Goal: Transaction & Acquisition: Purchase product/service

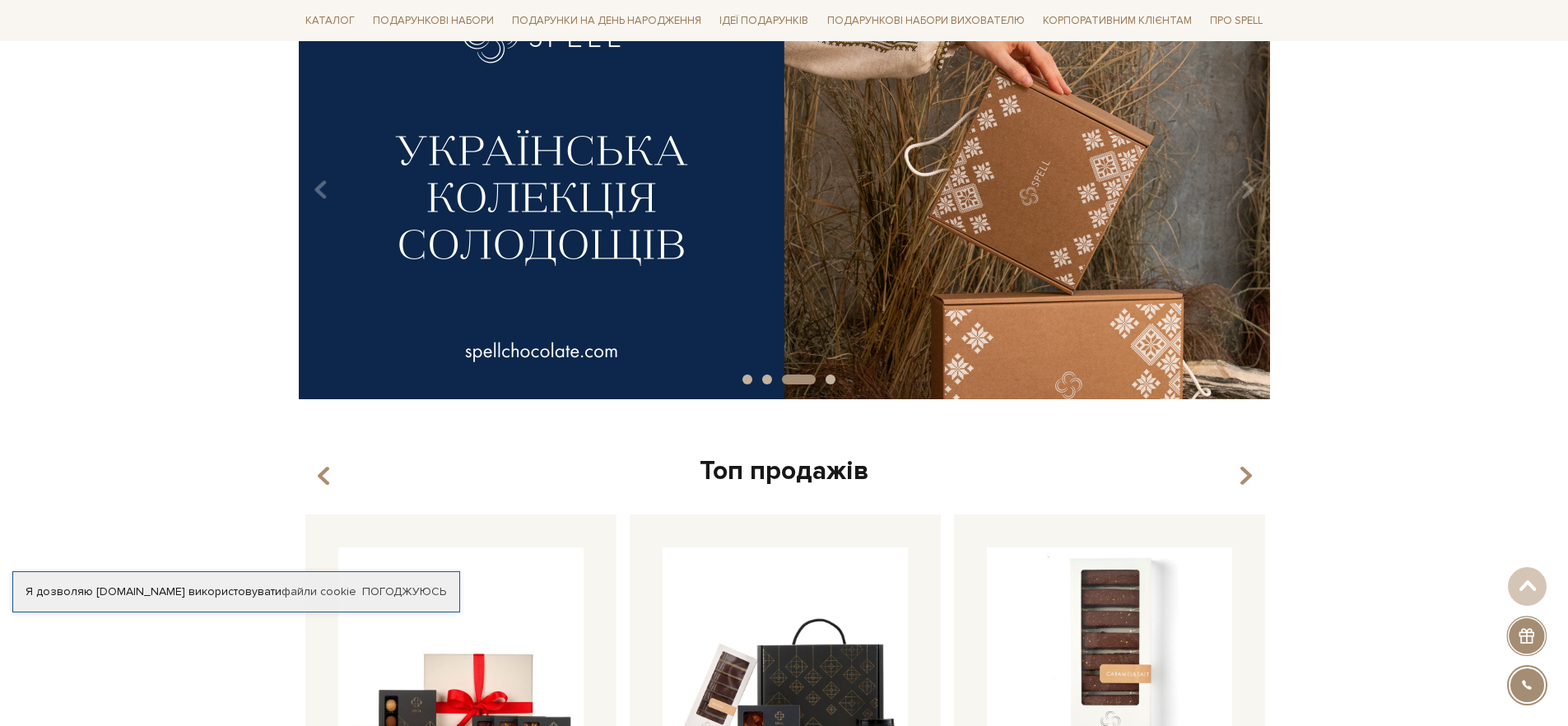
scroll to position [379, 0]
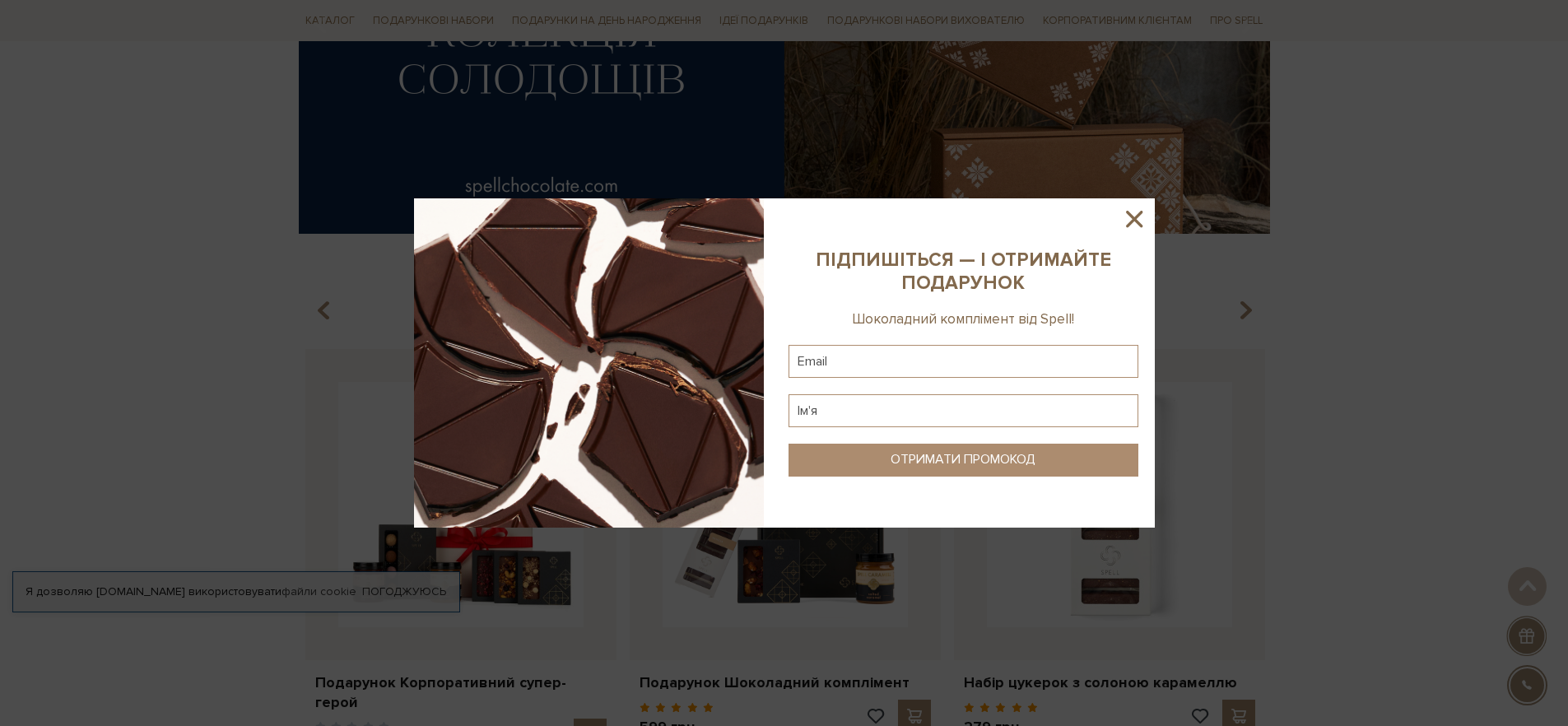
click at [1132, 215] on icon at bounding box center [1134, 219] width 28 height 28
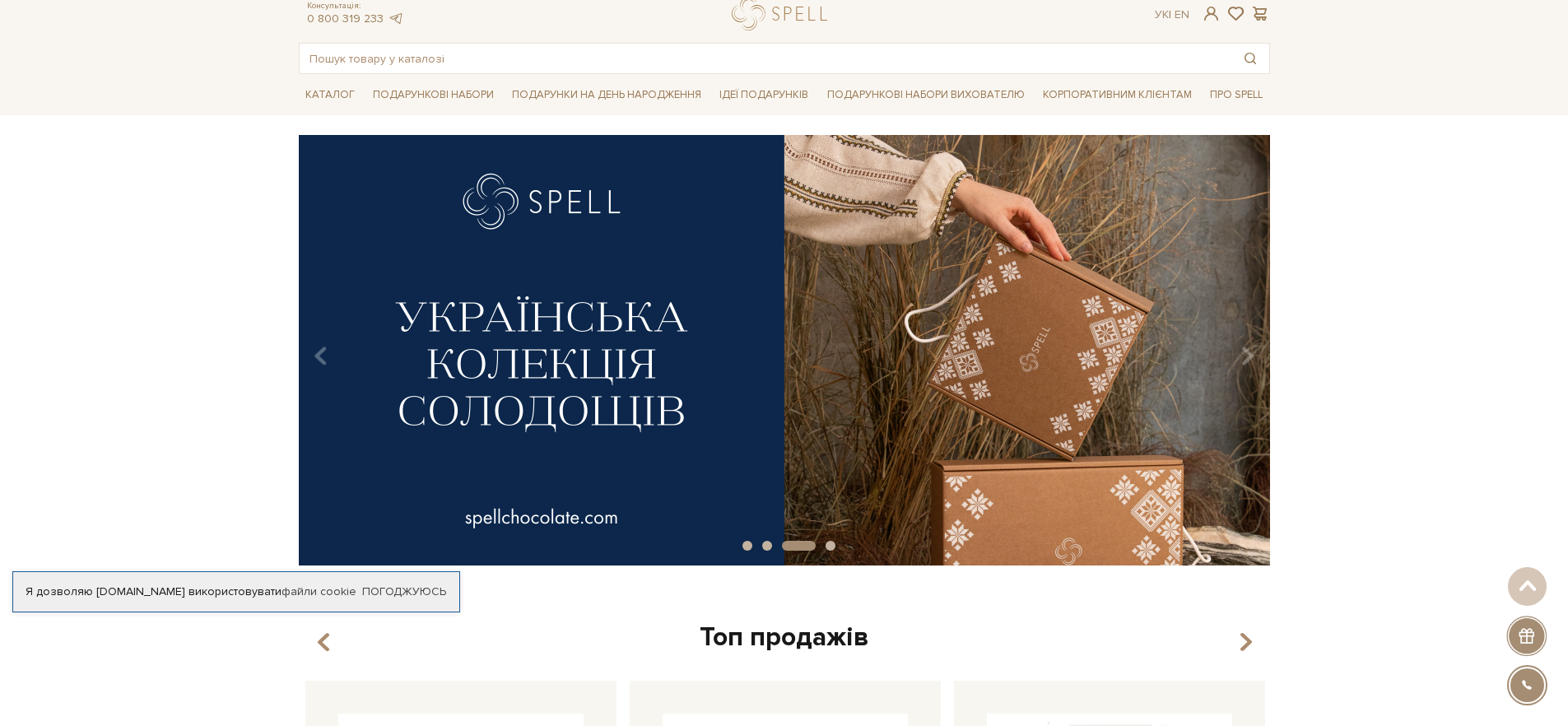
scroll to position [0, 0]
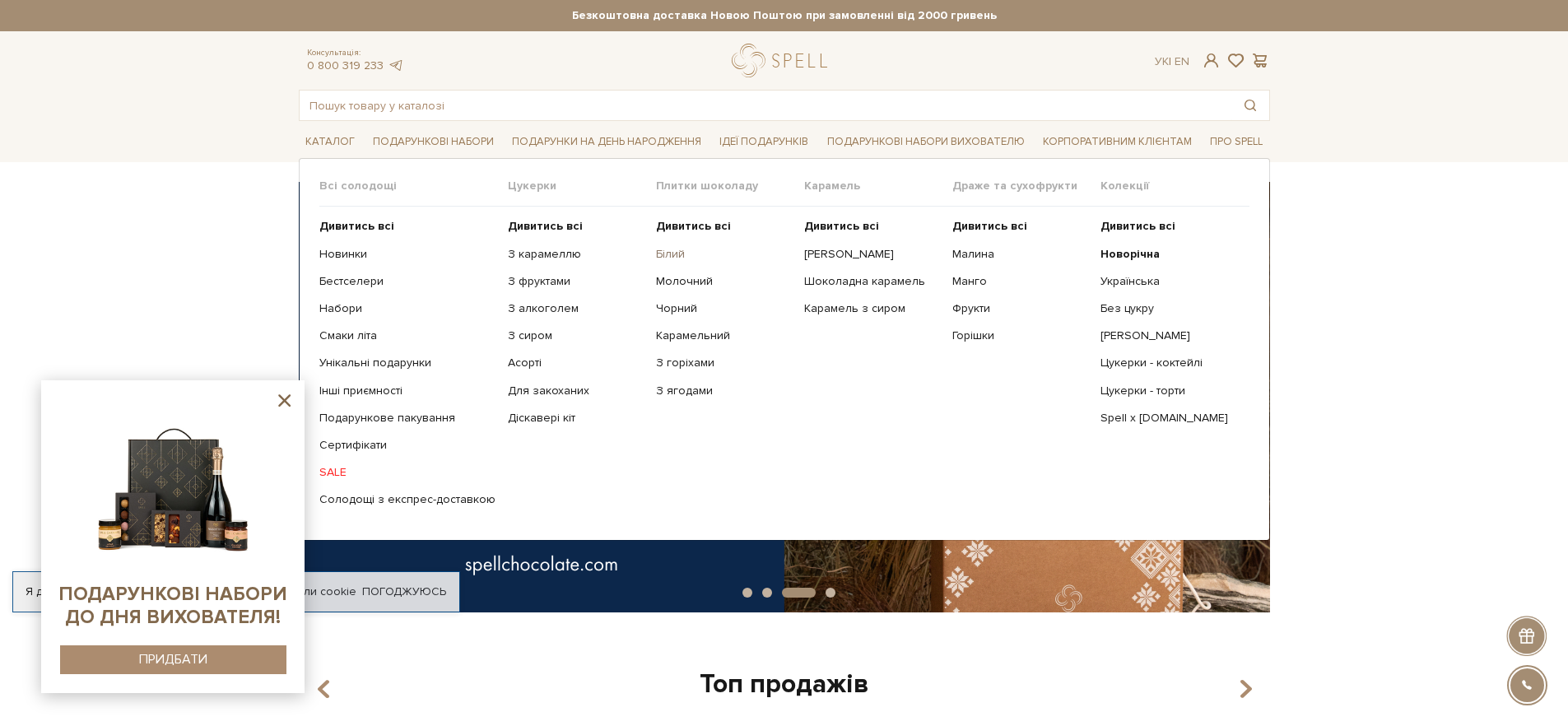
click at [664, 252] on link "Білий" at bounding box center [724, 254] width 136 height 14
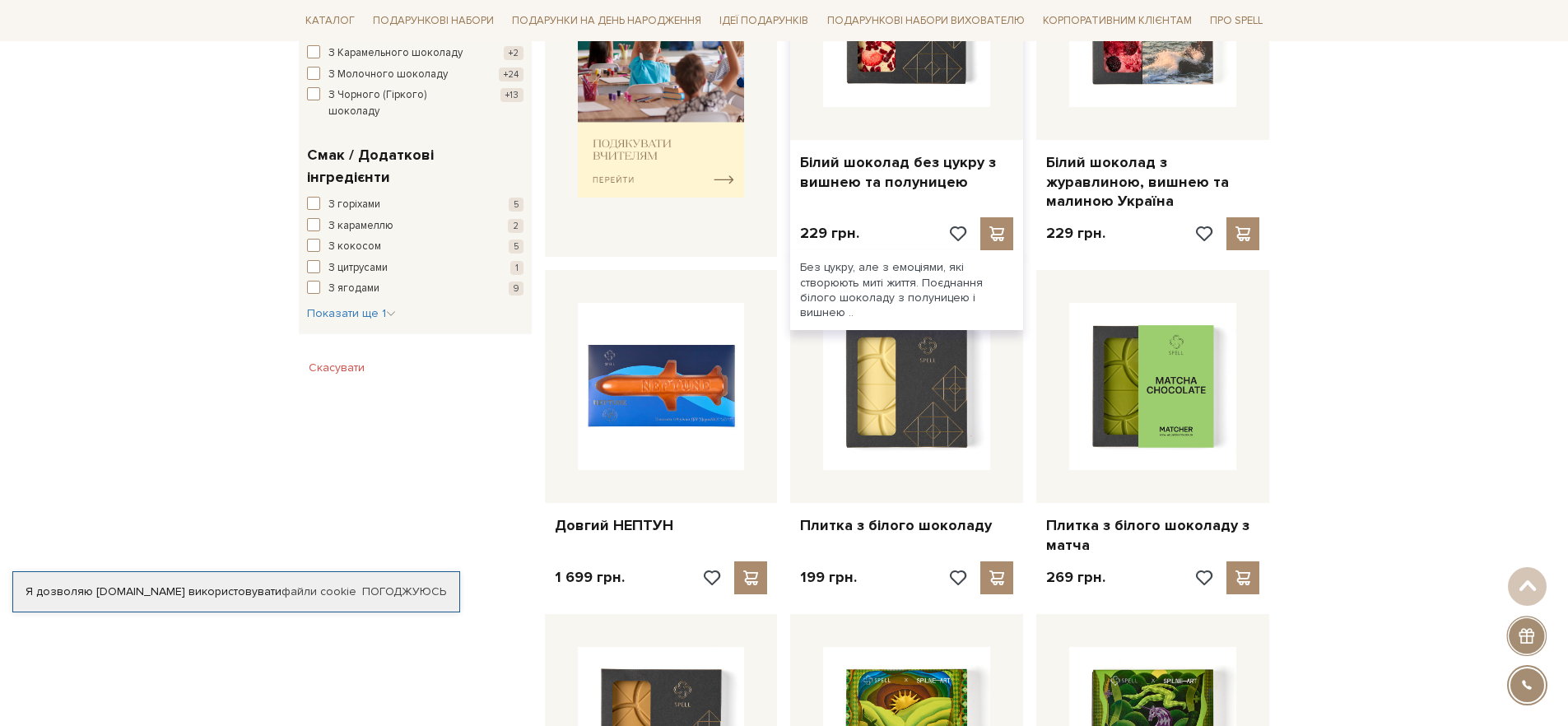
scroll to position [938, 0]
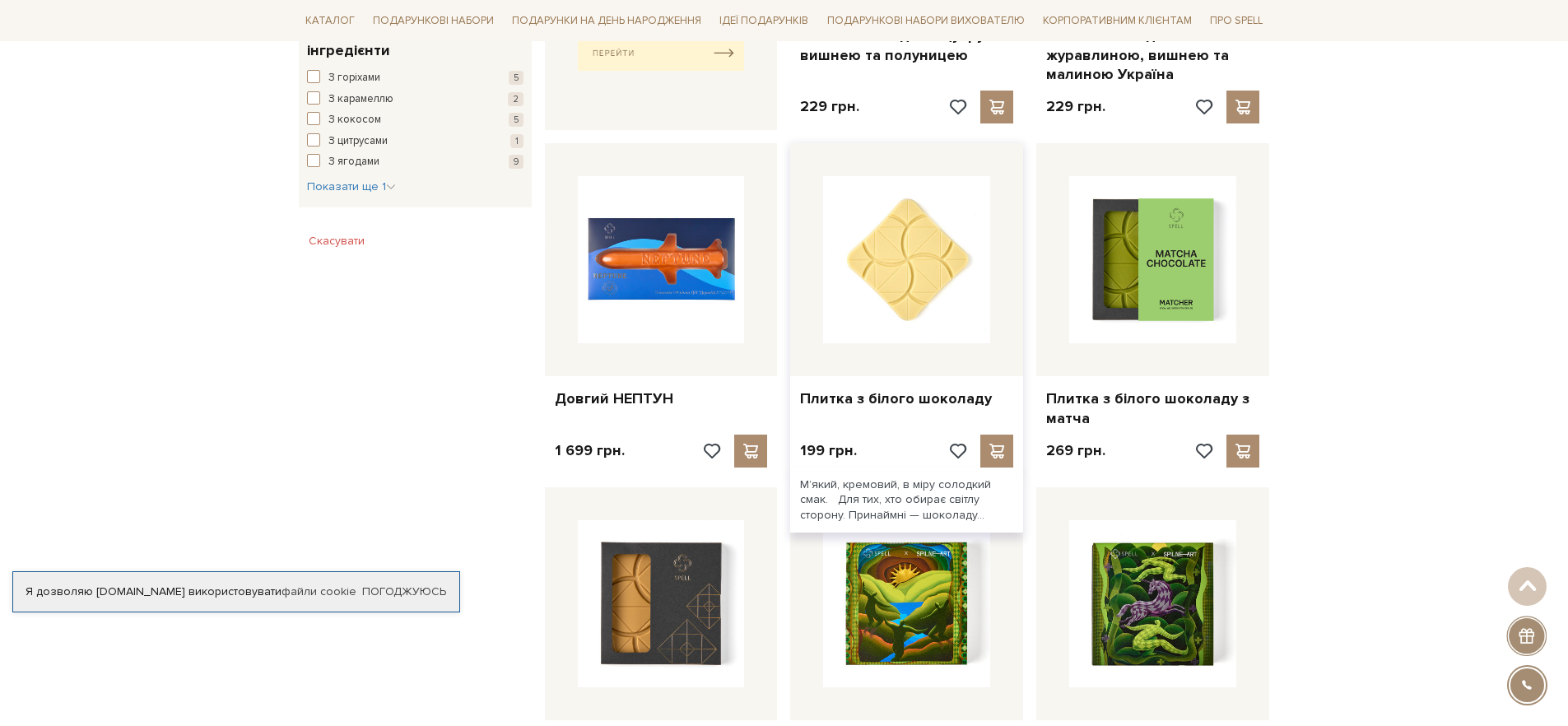
click at [902, 293] on img at bounding box center [906, 259] width 167 height 167
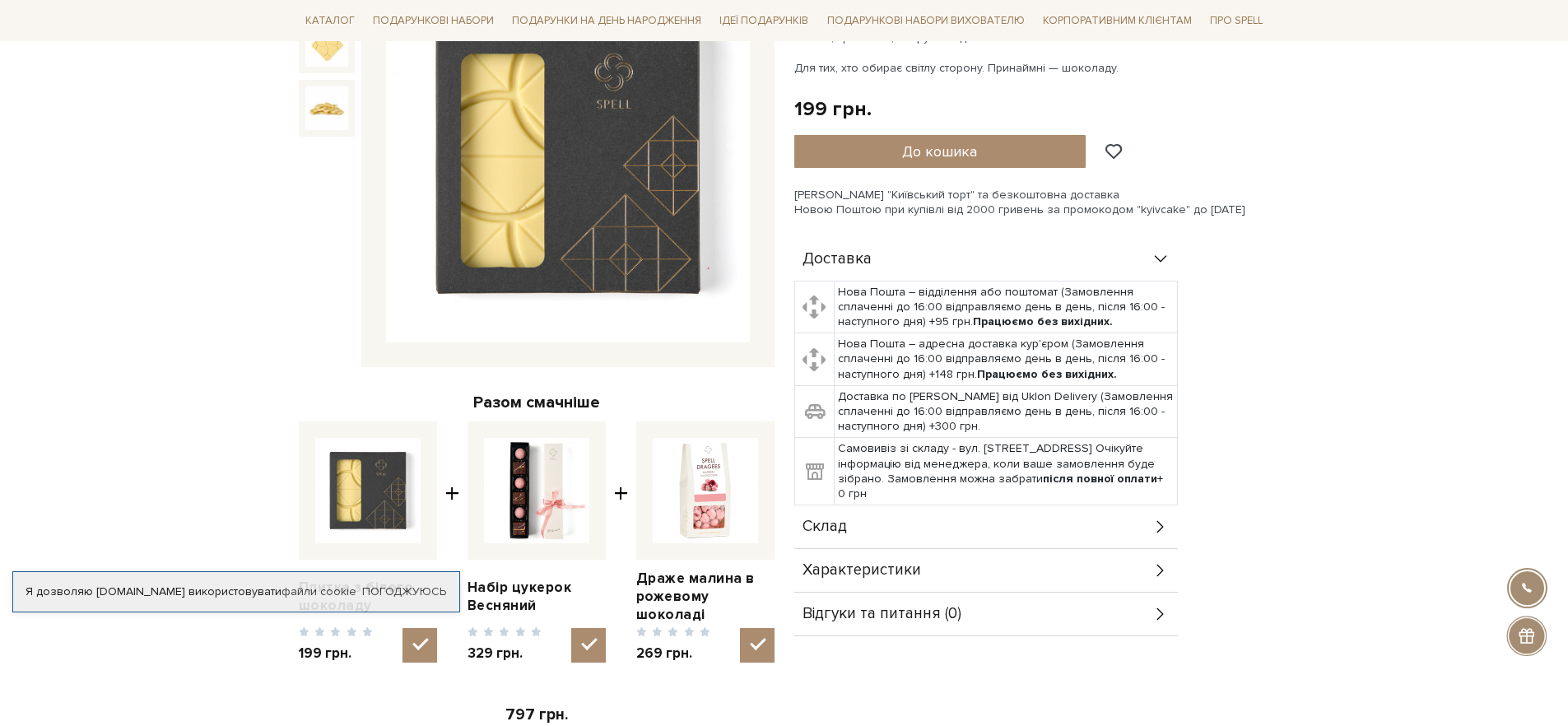
scroll to position [335, 0]
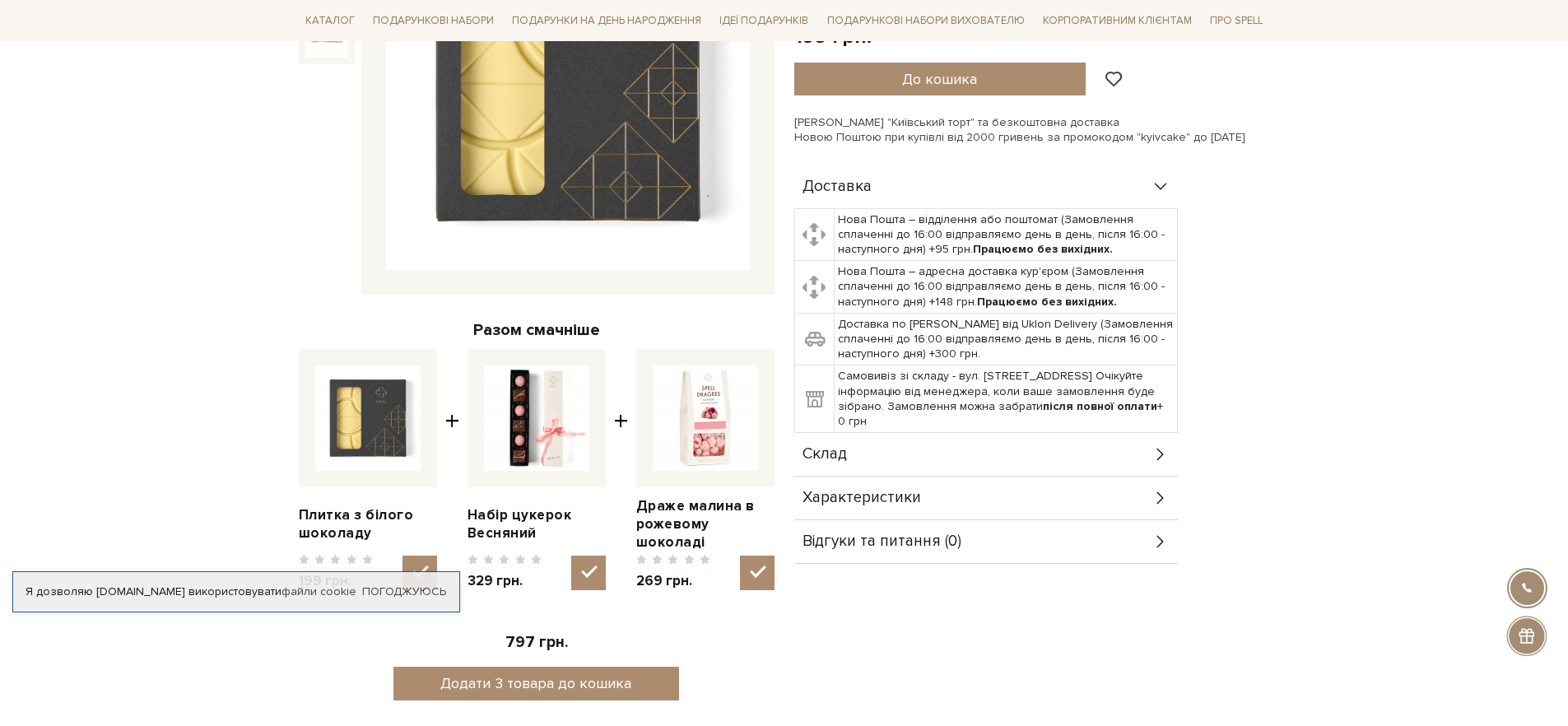
click at [1156, 451] on icon at bounding box center [1161, 454] width 18 height 18
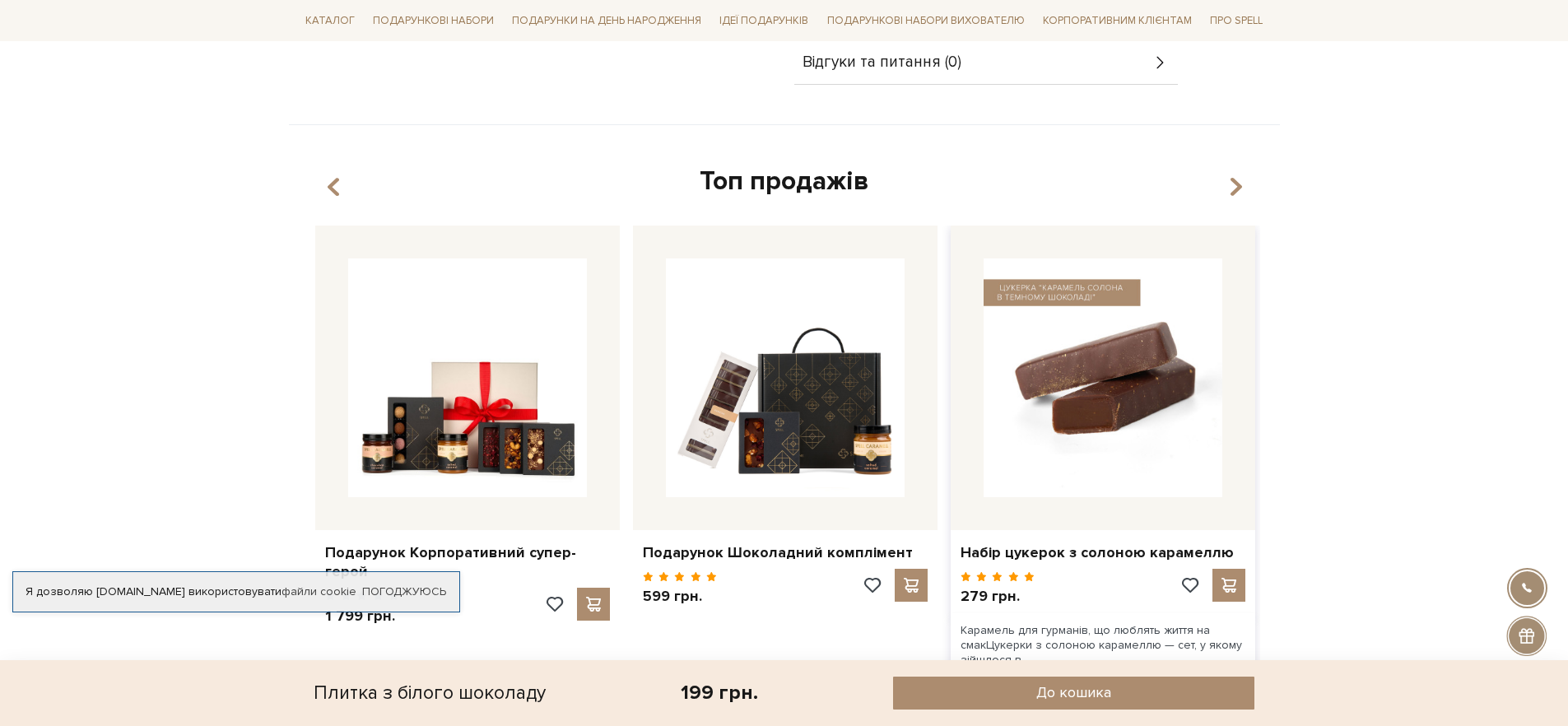
scroll to position [1146, 0]
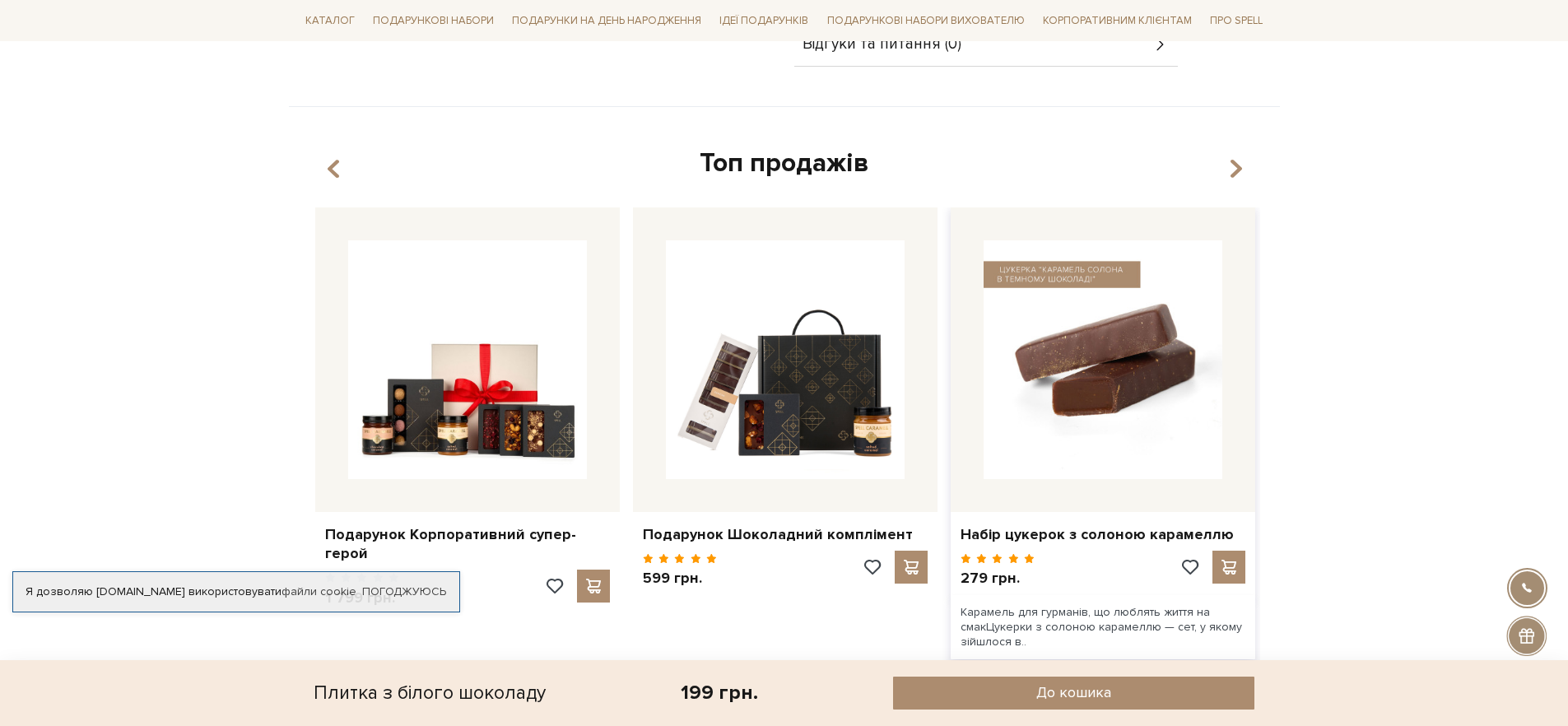
click at [1075, 372] on img at bounding box center [1103, 360] width 239 height 239
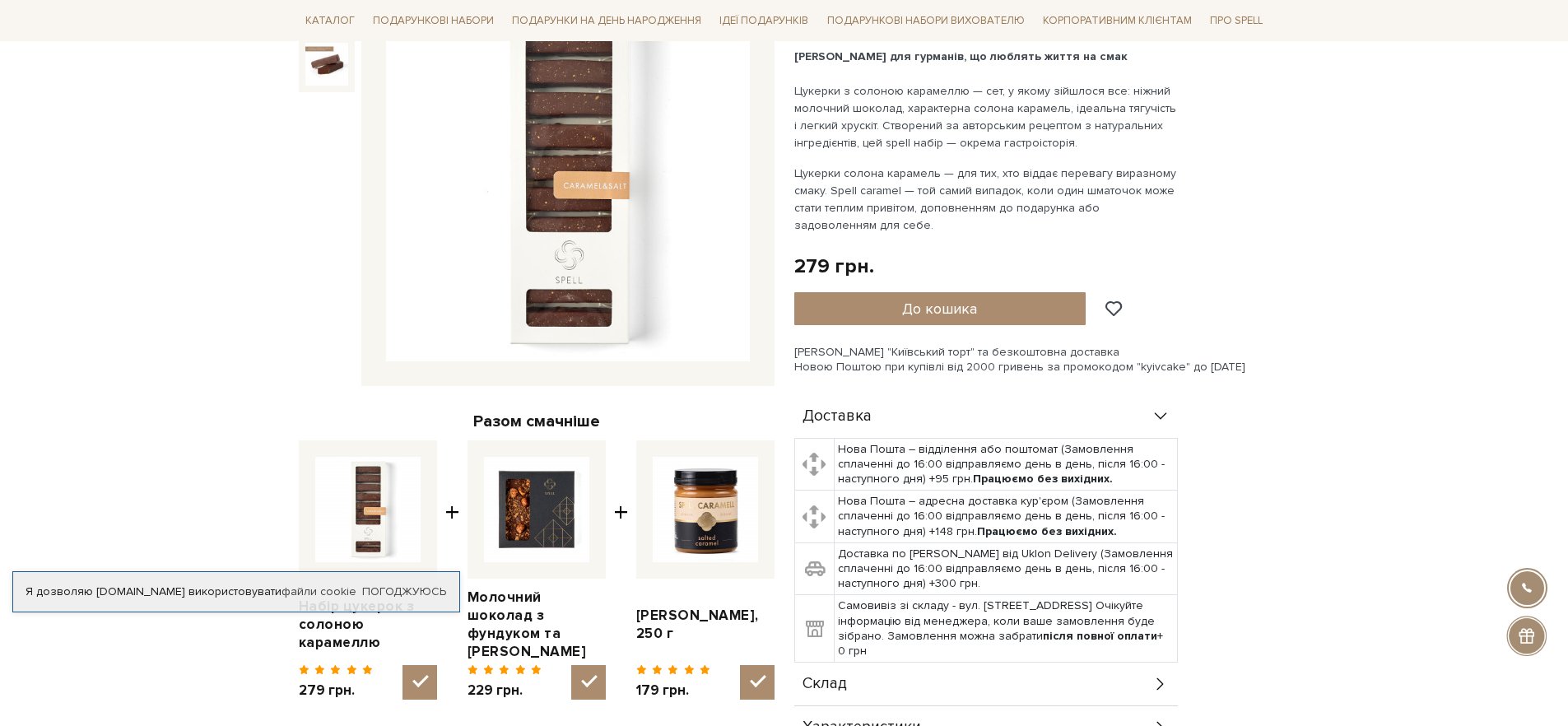
scroll to position [272, 0]
